Goal: Information Seeking & Learning: Compare options

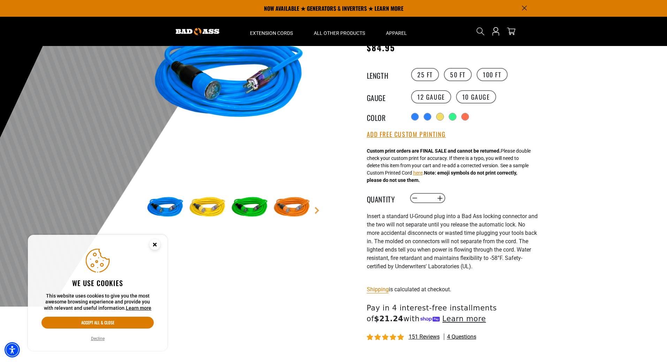
scroll to position [35, 0]
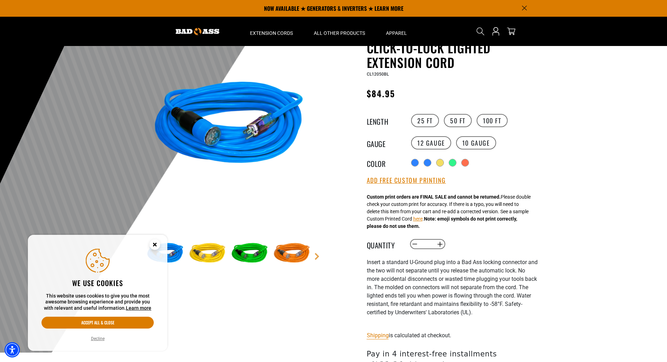
click at [208, 122] on img at bounding box center [229, 126] width 168 height 168
click at [155, 242] on circle "Close this option" at bounding box center [155, 245] width 10 height 10
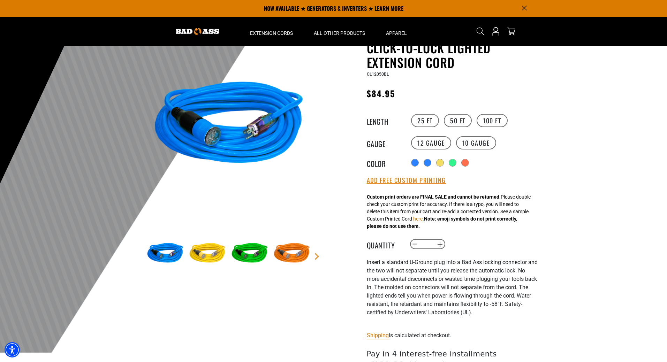
click at [209, 137] on img at bounding box center [229, 126] width 168 height 168
click at [204, 251] on img at bounding box center [207, 254] width 40 height 40
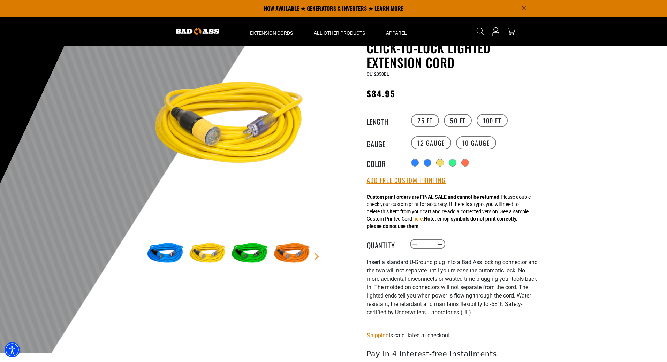
click at [209, 142] on img at bounding box center [229, 126] width 168 height 168
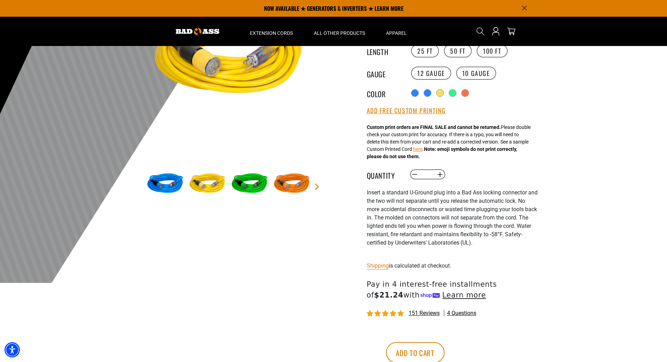
scroll to position [0, 0]
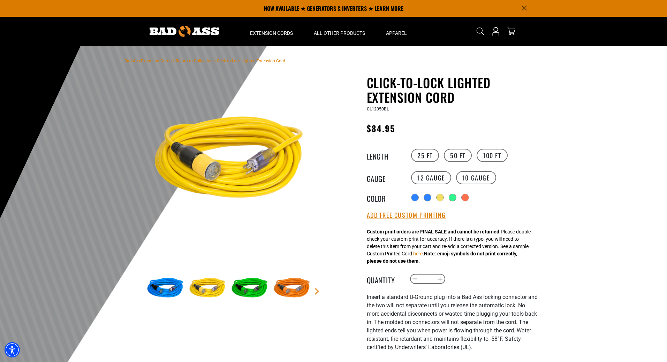
click at [173, 286] on img at bounding box center [165, 289] width 40 height 40
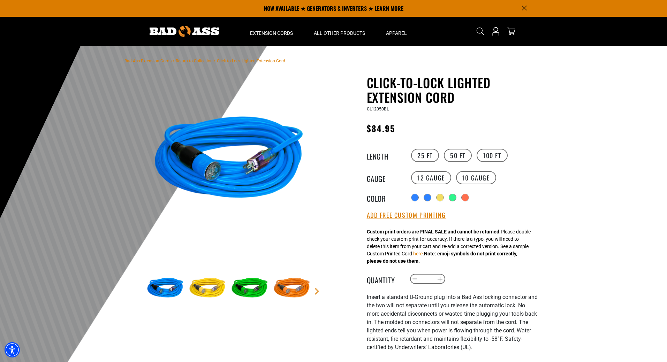
click at [265, 292] on img at bounding box center [250, 289] width 40 height 40
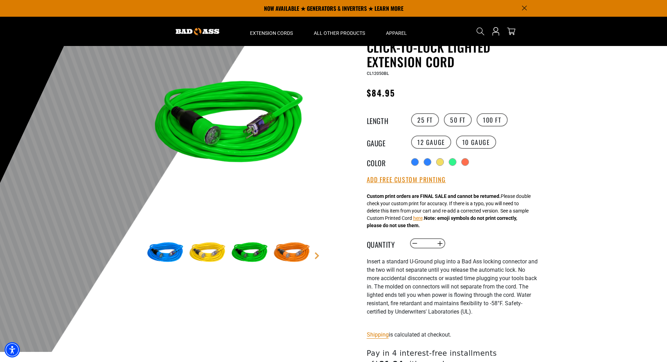
scroll to position [35, 0]
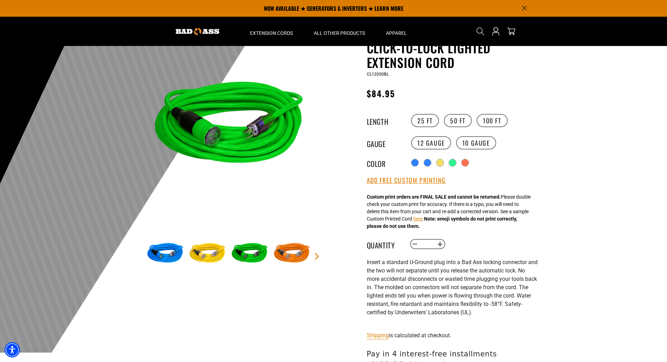
click at [298, 262] on img at bounding box center [292, 254] width 40 height 40
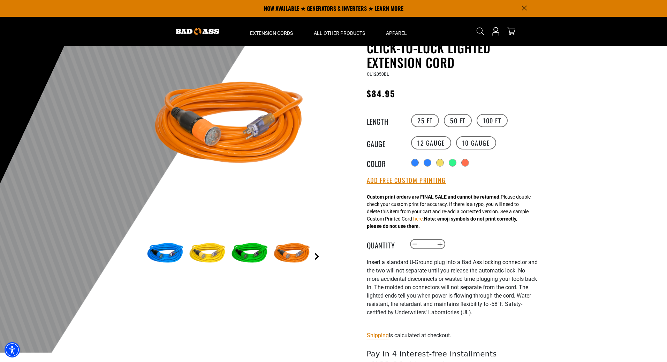
click at [318, 259] on link "Next" at bounding box center [317, 256] width 7 height 7
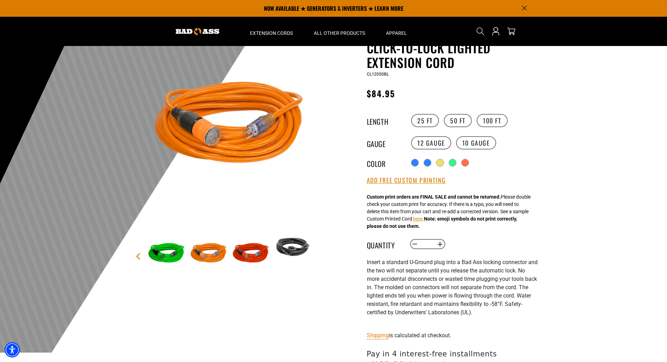
drag, startPoint x: 239, startPoint y: 252, endPoint x: 244, endPoint y: 252, distance: 5.2
click at [240, 252] on img at bounding box center [251, 254] width 40 height 40
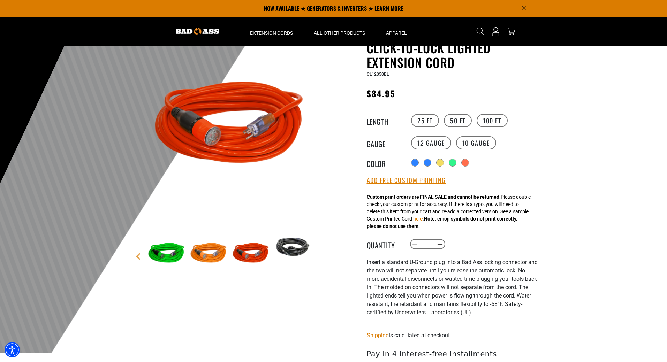
click at [291, 251] on img at bounding box center [293, 247] width 40 height 27
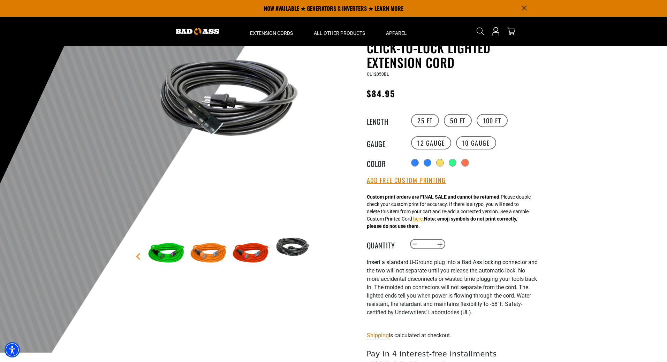
click at [213, 262] on img at bounding box center [208, 254] width 40 height 40
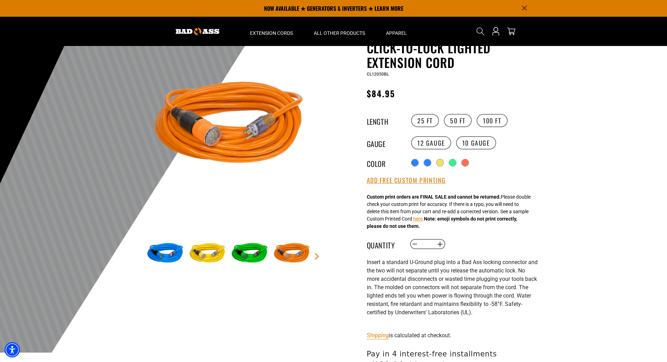
click at [211, 262] on img at bounding box center [207, 254] width 40 height 40
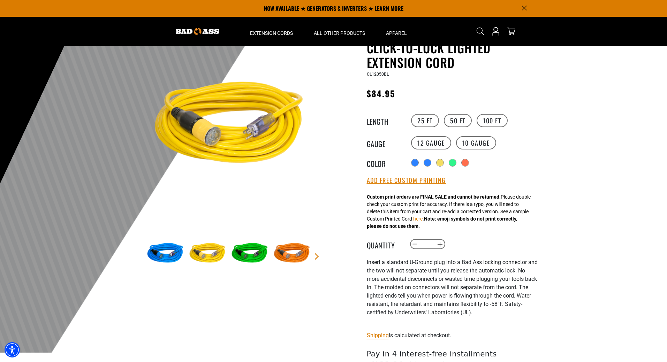
click at [249, 256] on img at bounding box center [250, 254] width 40 height 40
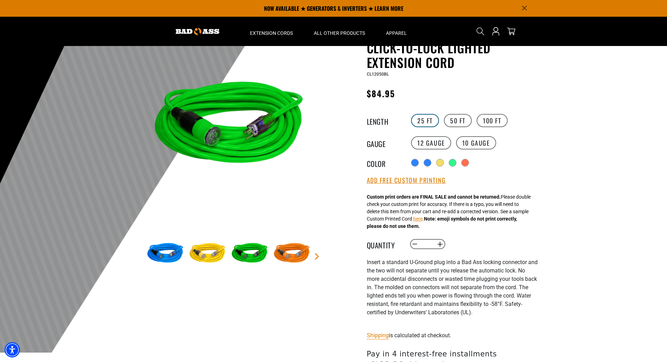
click at [426, 126] on label "25 FT" at bounding box center [425, 120] width 28 height 13
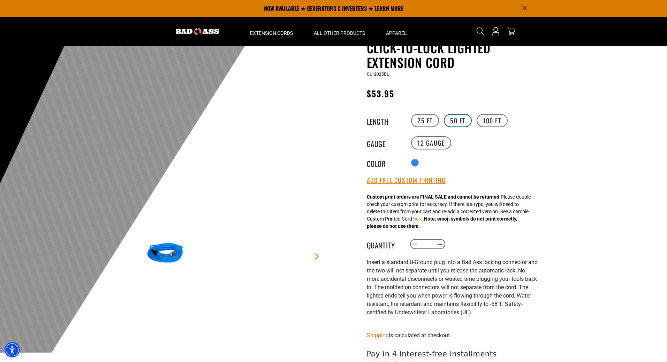
click at [465, 127] on label "50 FT" at bounding box center [458, 120] width 28 height 13
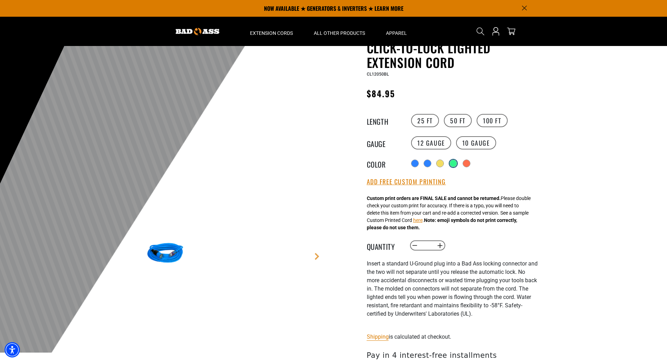
click at [456, 164] on div at bounding box center [453, 163] width 7 height 7
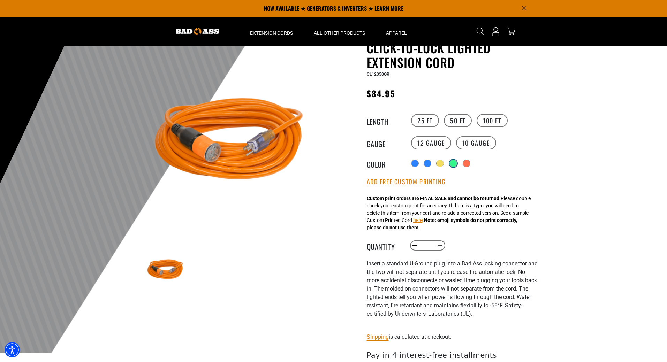
click at [453, 166] on div at bounding box center [453, 163] width 7 height 7
click at [442, 165] on div at bounding box center [440, 163] width 7 height 7
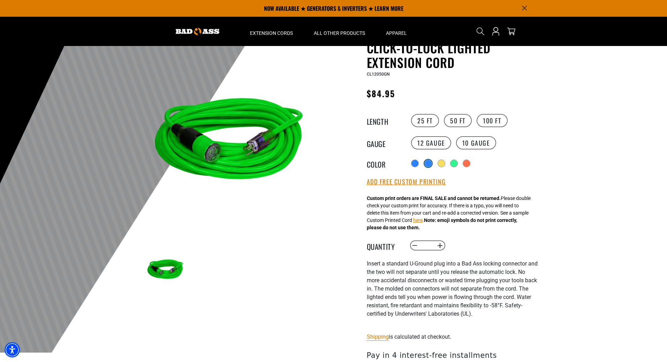
click at [431, 165] on div at bounding box center [428, 163] width 7 height 7
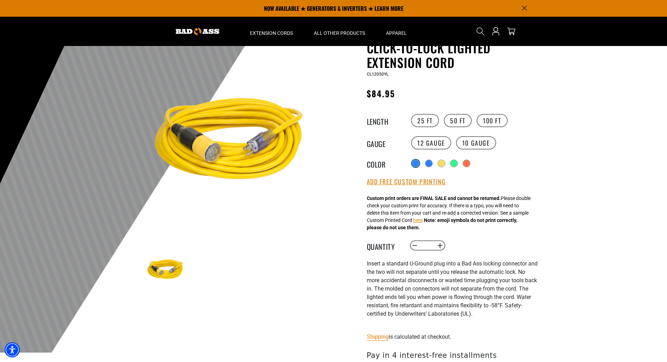
click at [417, 163] on div at bounding box center [415, 163] width 7 height 7
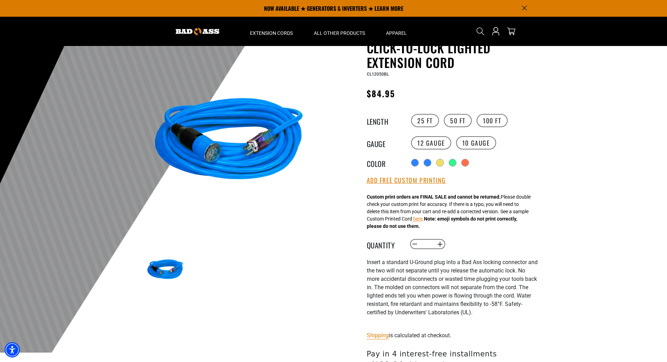
click at [429, 163] on div at bounding box center [427, 162] width 7 height 7
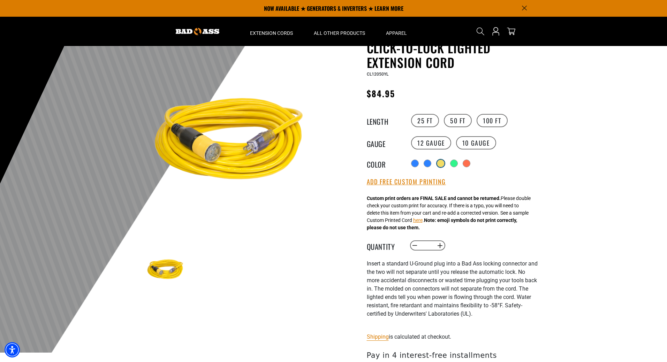
click at [442, 165] on div at bounding box center [440, 163] width 7 height 7
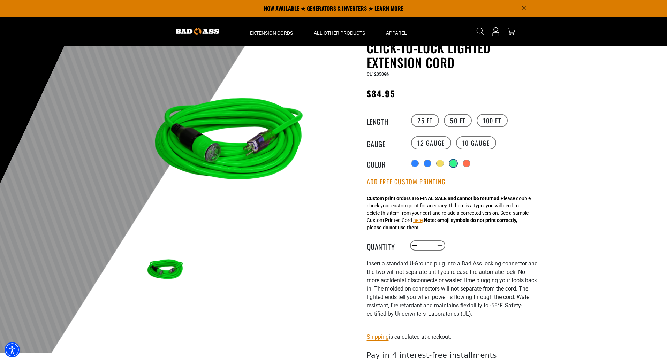
click at [457, 165] on div at bounding box center [453, 163] width 7 height 7
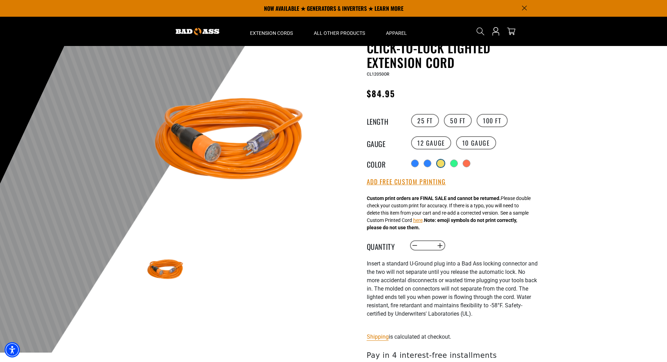
click at [443, 165] on div at bounding box center [440, 163] width 7 height 7
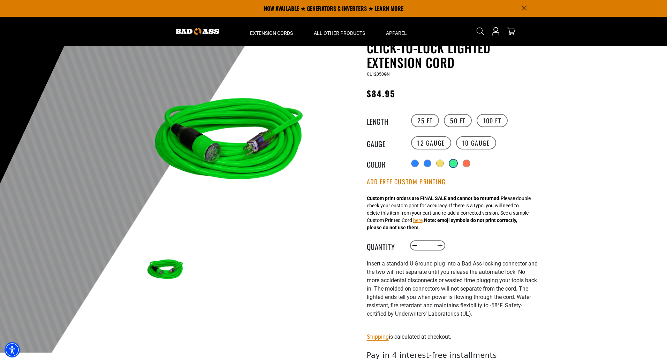
click at [457, 165] on div at bounding box center [453, 163] width 7 height 7
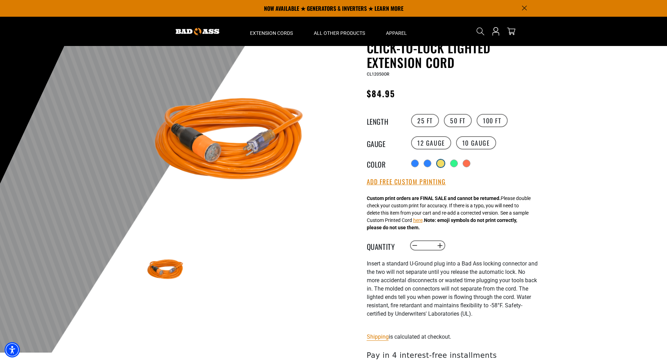
click at [440, 166] on div at bounding box center [440, 163] width 7 height 7
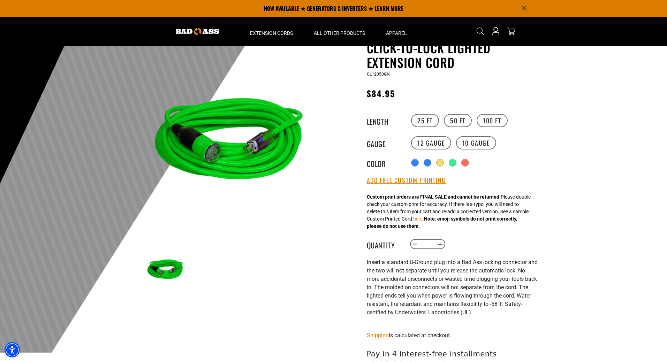
click at [283, 150] on img at bounding box center [229, 142] width 168 height 168
click at [416, 165] on div at bounding box center [415, 163] width 7 height 7
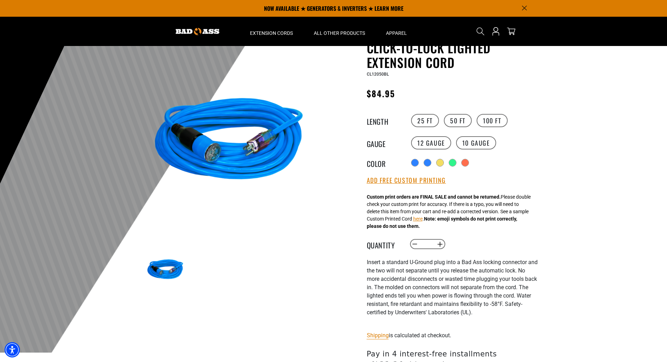
click at [427, 168] on div "Radio button Radio button Radio button Radio button Radio button products.produ…" at bounding box center [473, 162] width 128 height 11
click at [429, 166] on div at bounding box center [428, 163] width 7 height 7
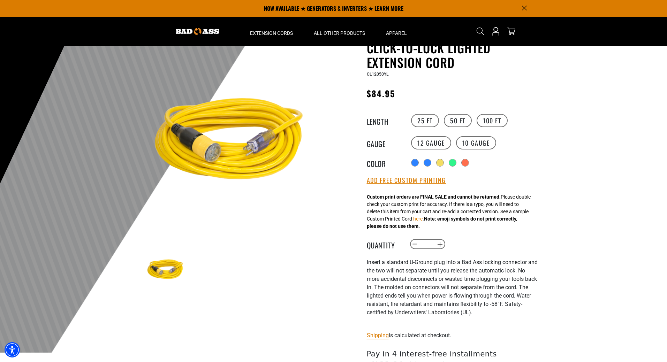
click at [488, 164] on div "Radio button Radio button Radio button Radio button Radio button products.produ…" at bounding box center [473, 162] width 128 height 11
click at [469, 165] on div at bounding box center [465, 163] width 7 height 7
